Goal: Check status

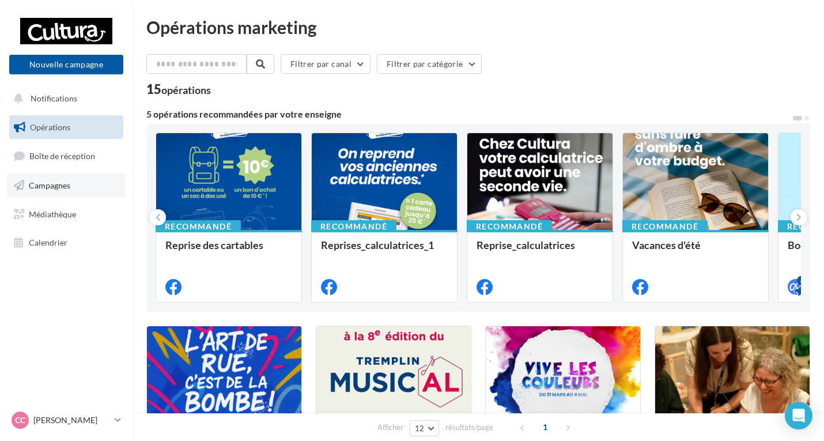
click at [68, 180] on span "Campagnes" at bounding box center [49, 185] width 41 height 10
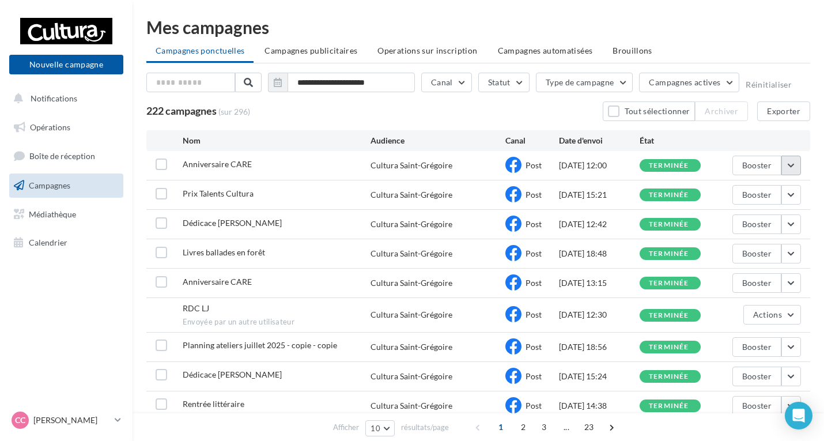
click at [795, 162] on button "button" at bounding box center [791, 166] width 20 height 20
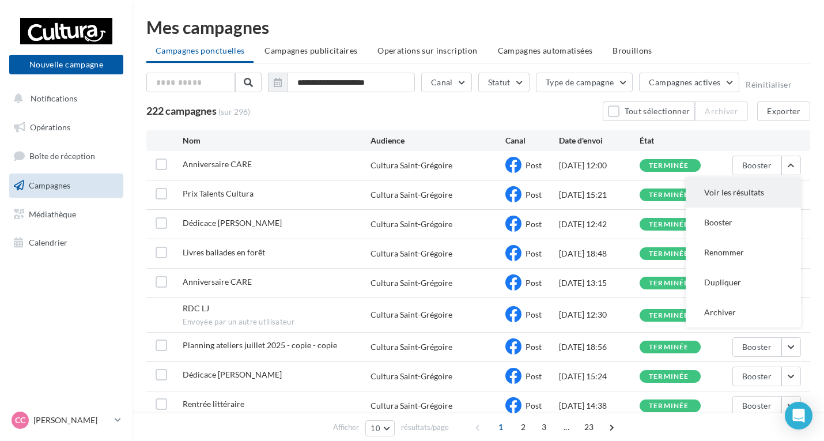
click at [757, 203] on button "Voir les résultats" at bounding box center [743, 192] width 115 height 30
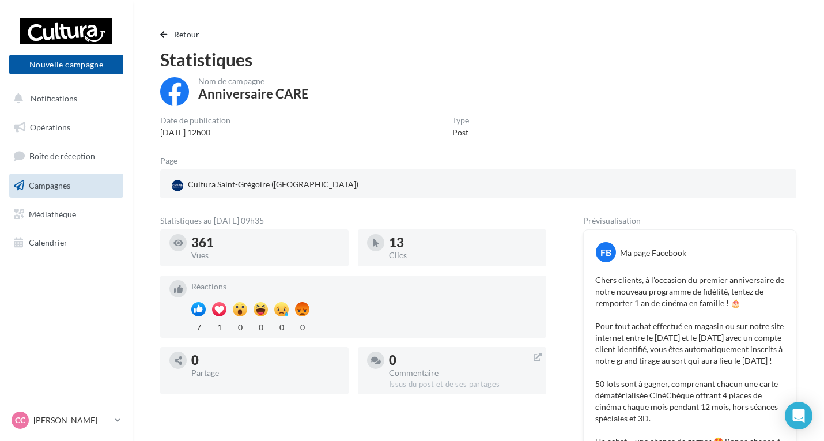
click at [158, 31] on div "Retour Statistiques Nom de campagne Anniversaire CARE Date de publication [DATE…" at bounding box center [478, 400] width 664 height 744
click at [164, 32] on span "button" at bounding box center [163, 35] width 7 height 8
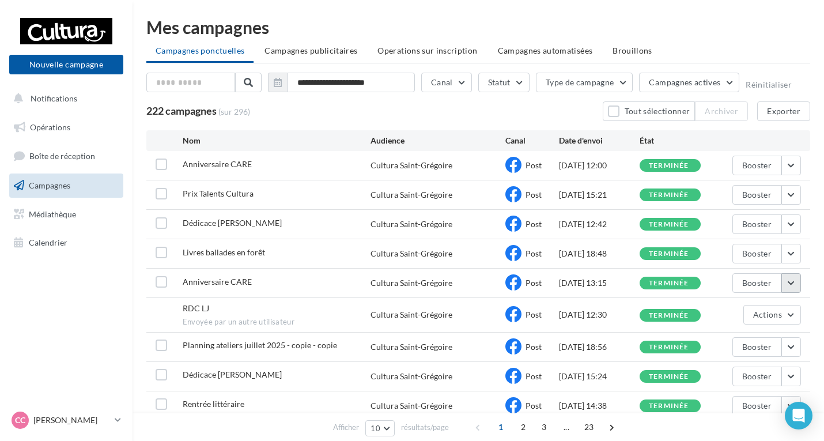
click at [788, 285] on button "button" at bounding box center [791, 283] width 20 height 20
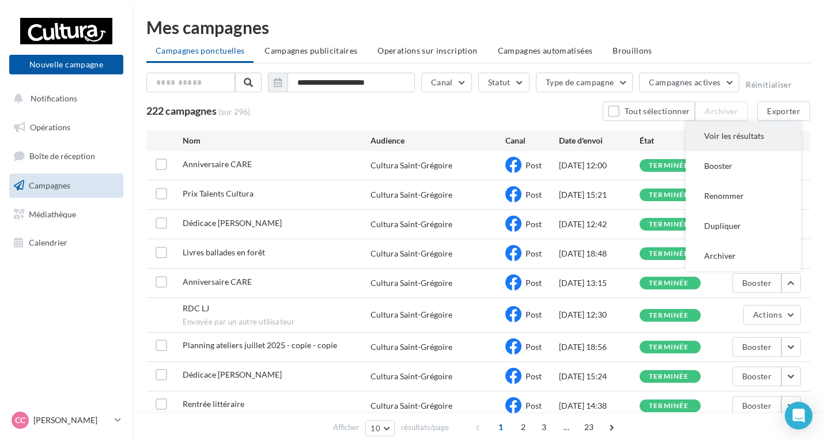
click at [725, 138] on button "Voir les résultats" at bounding box center [743, 136] width 115 height 30
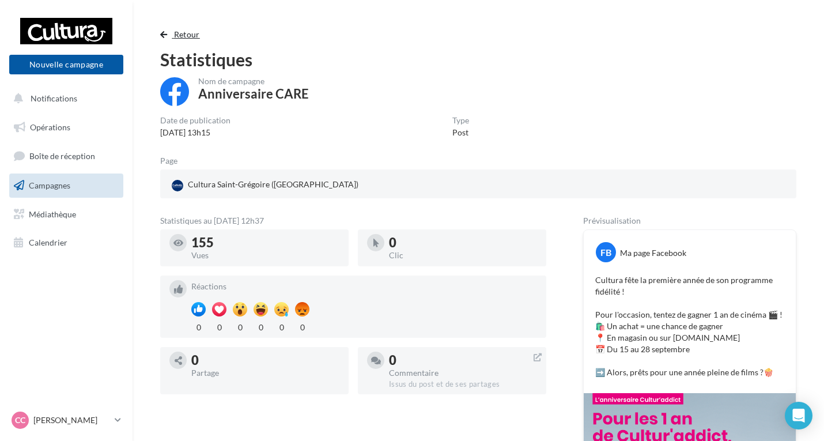
click at [161, 32] on span "button" at bounding box center [163, 35] width 7 height 8
